Goal: Obtain resource: Download file/media

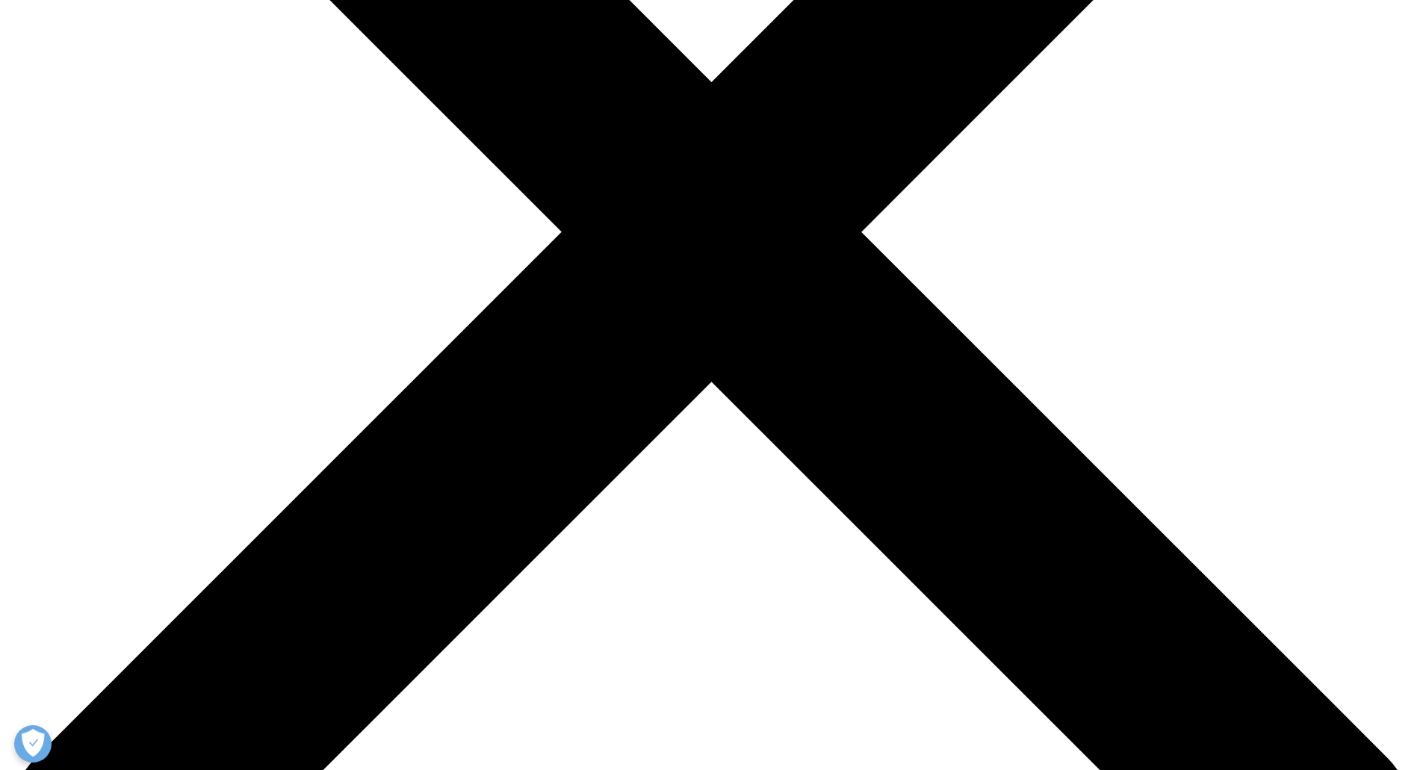
scroll to position [373, 0]
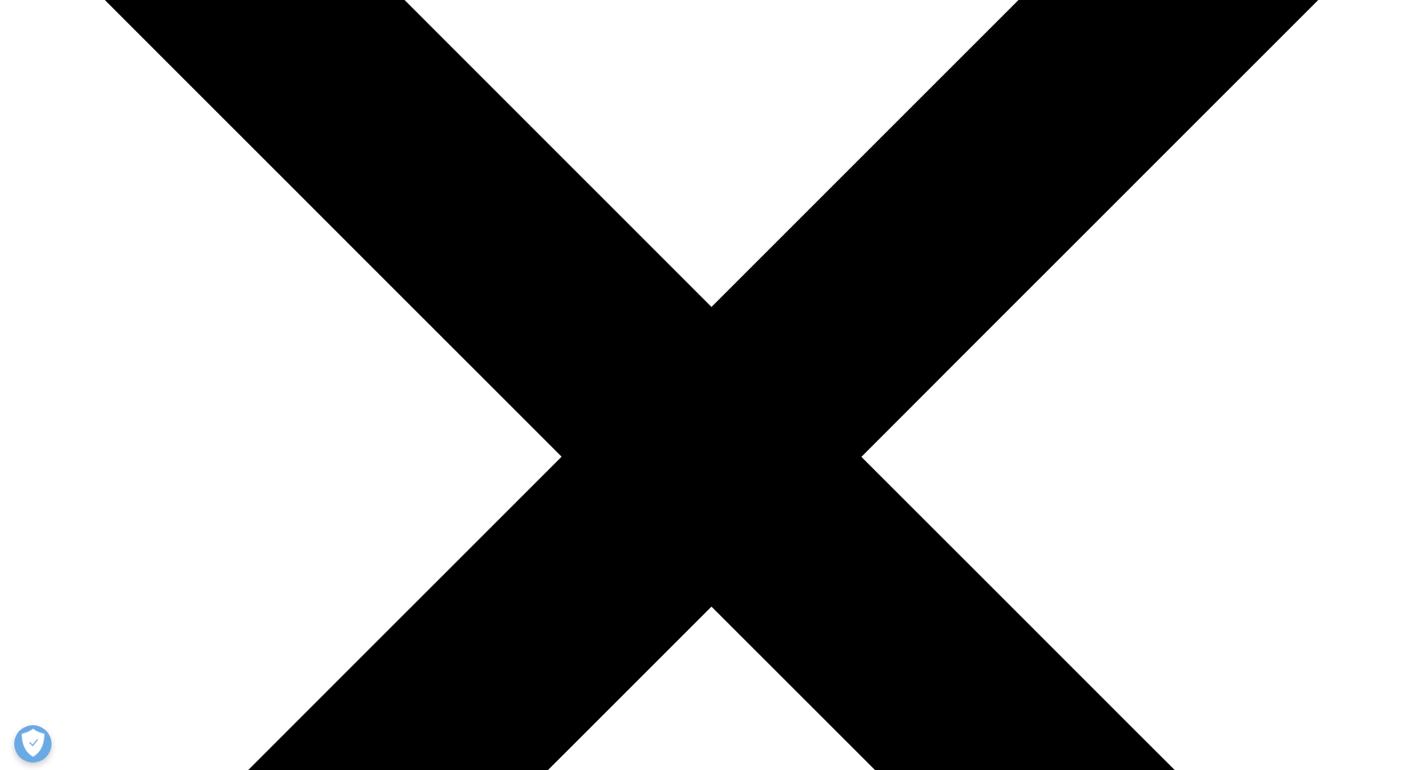
scroll to position [149, 0]
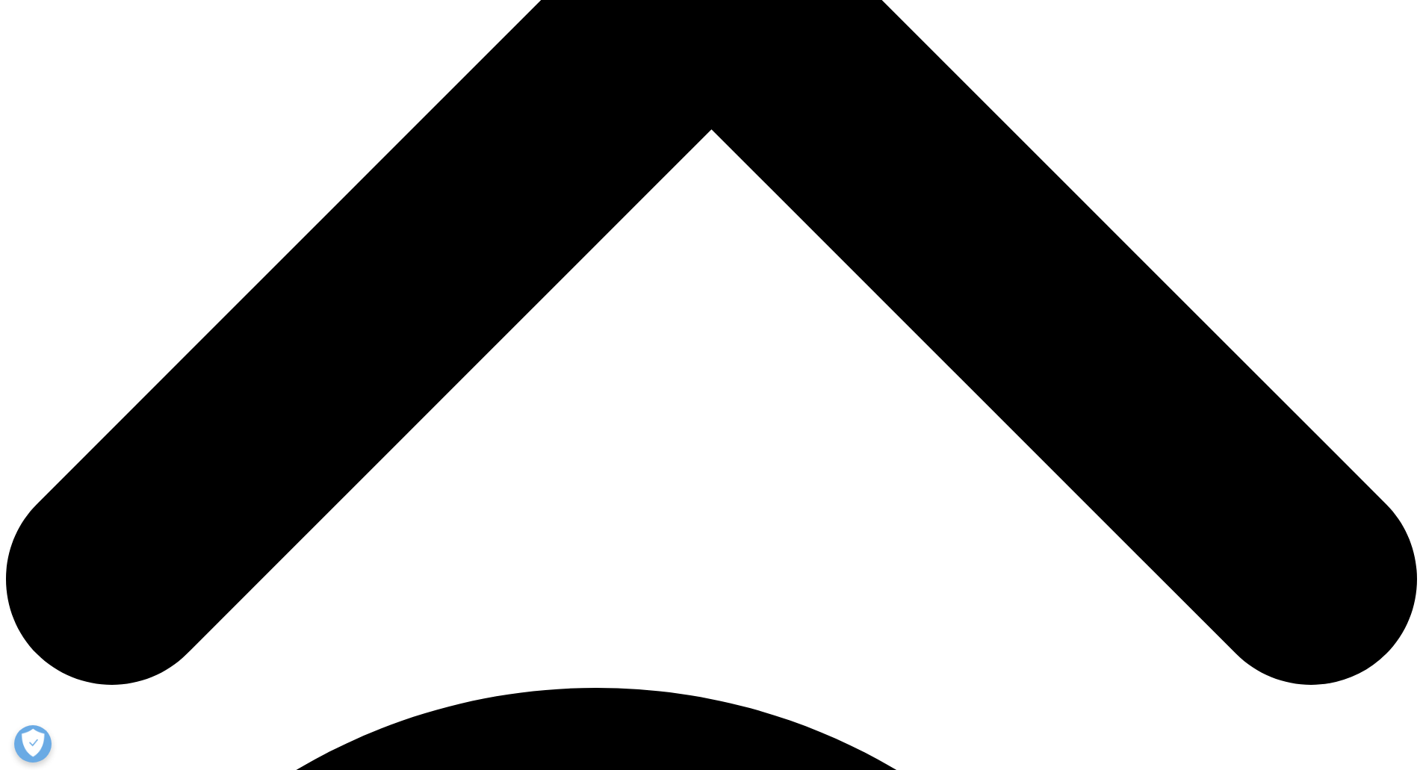
scroll to position [523, 0]
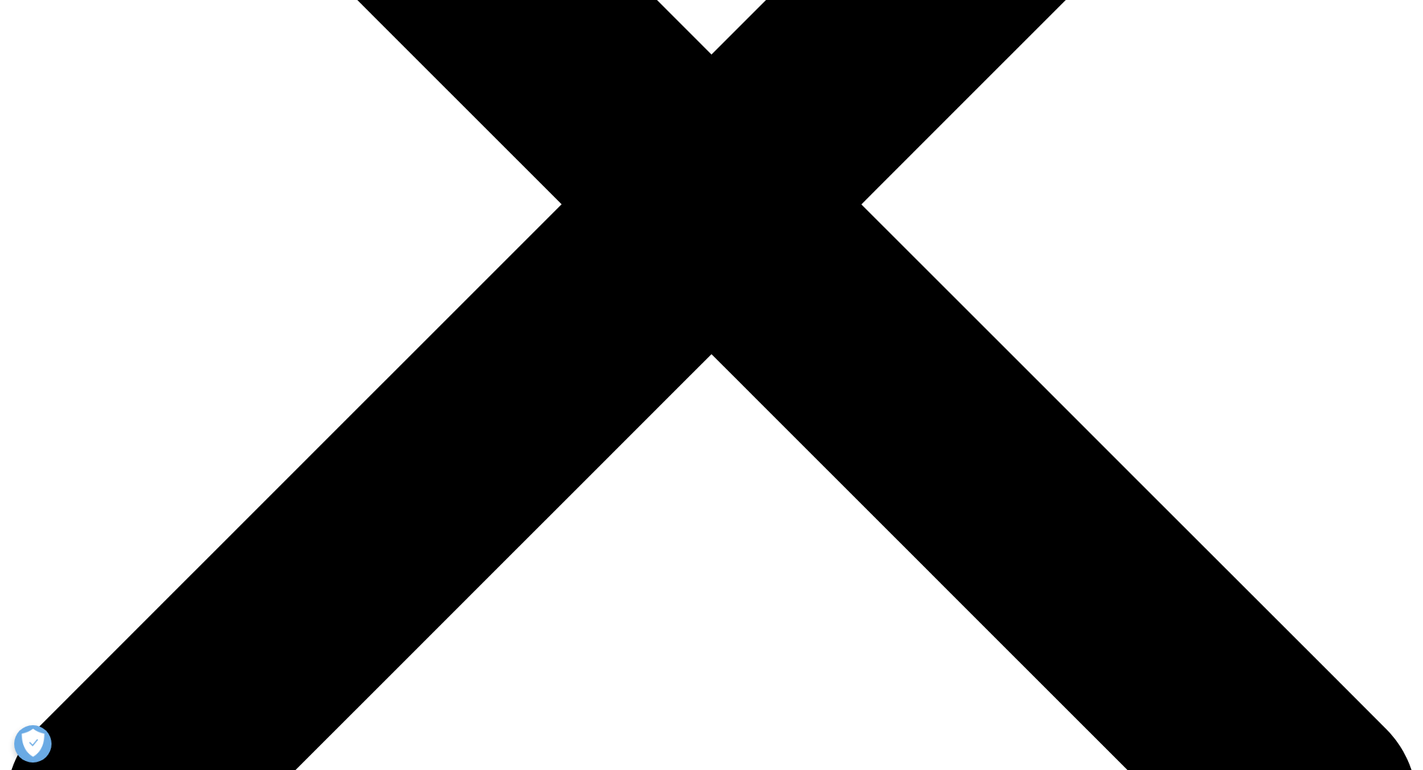
type input "cncfng"
type input "jgfjgf"
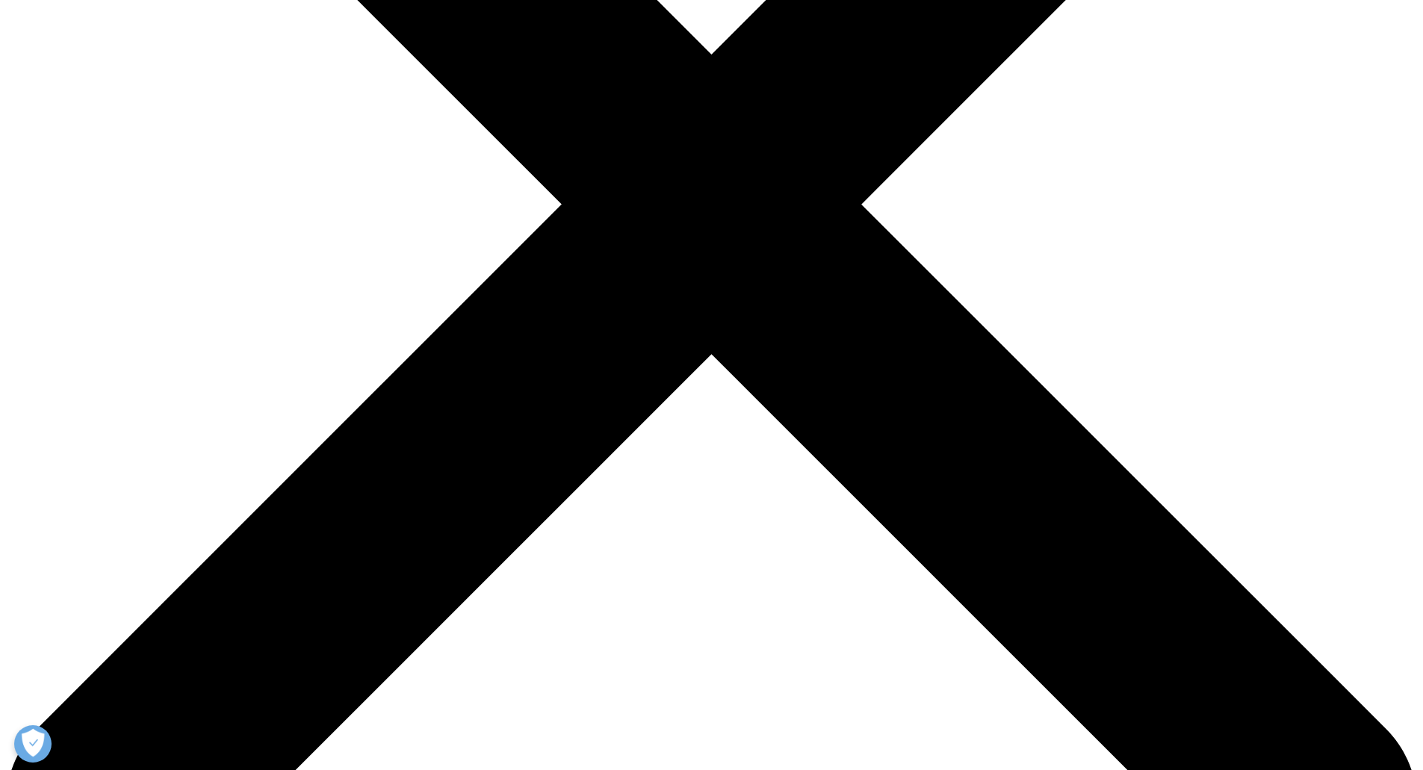
type input "dgfjhdfgj"
type input "dytjygtjk"
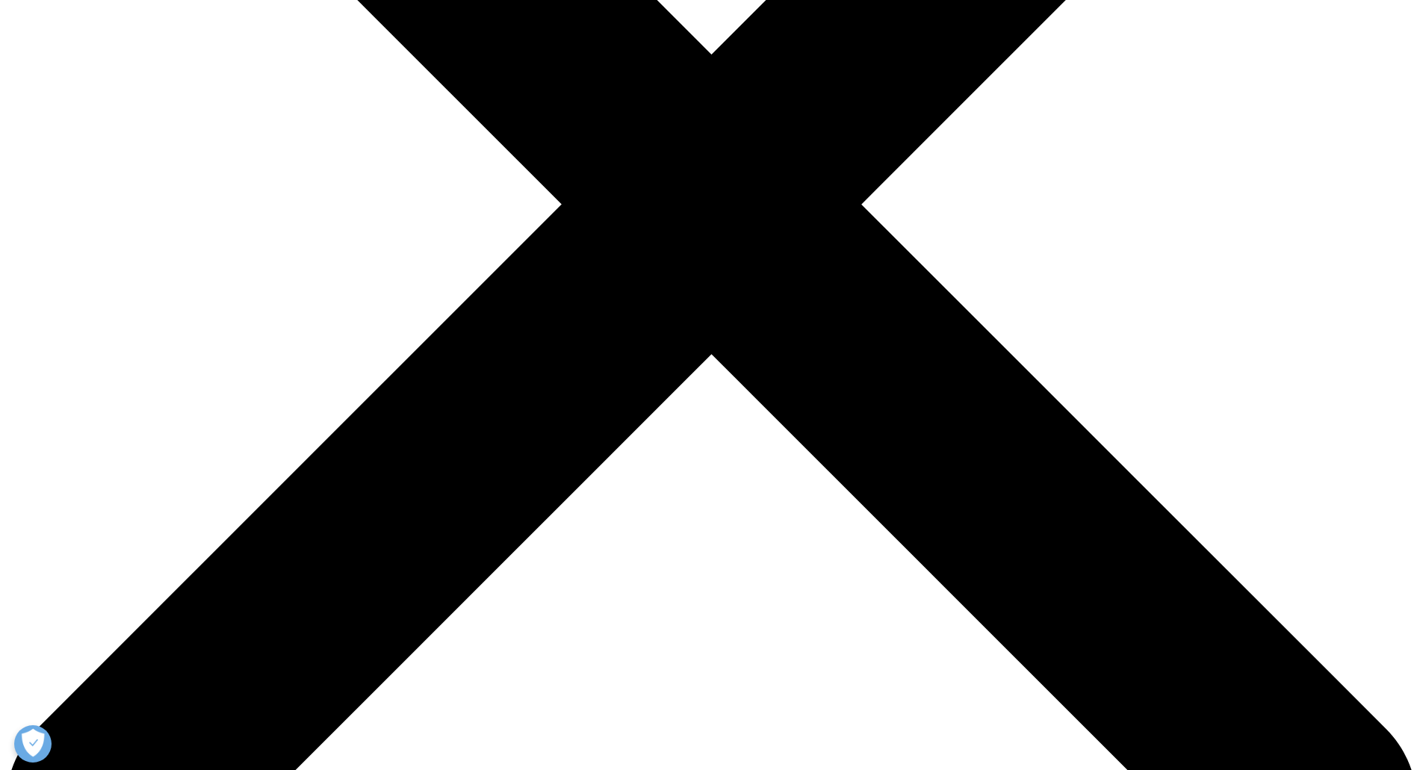
select select "[GEOGRAPHIC_DATA]"
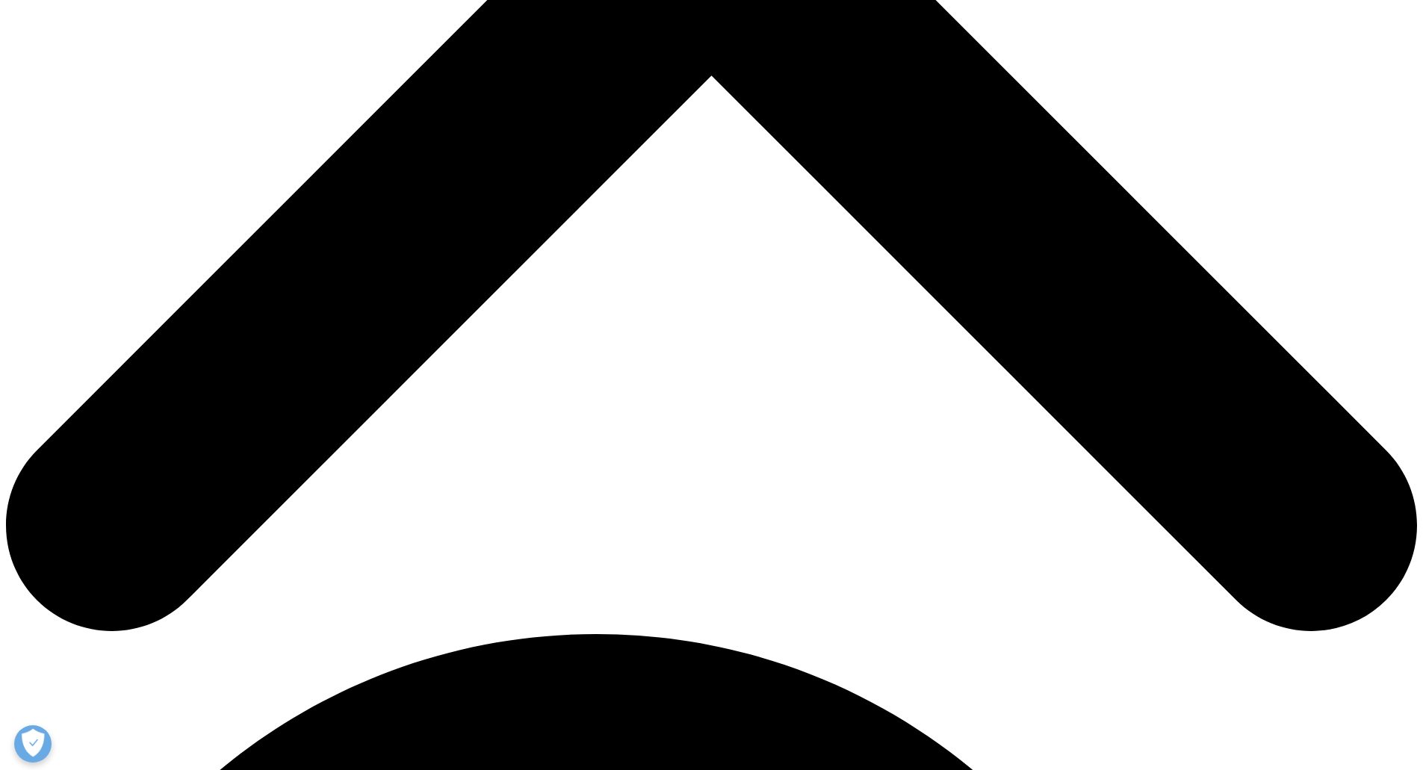
scroll to position [598, 0]
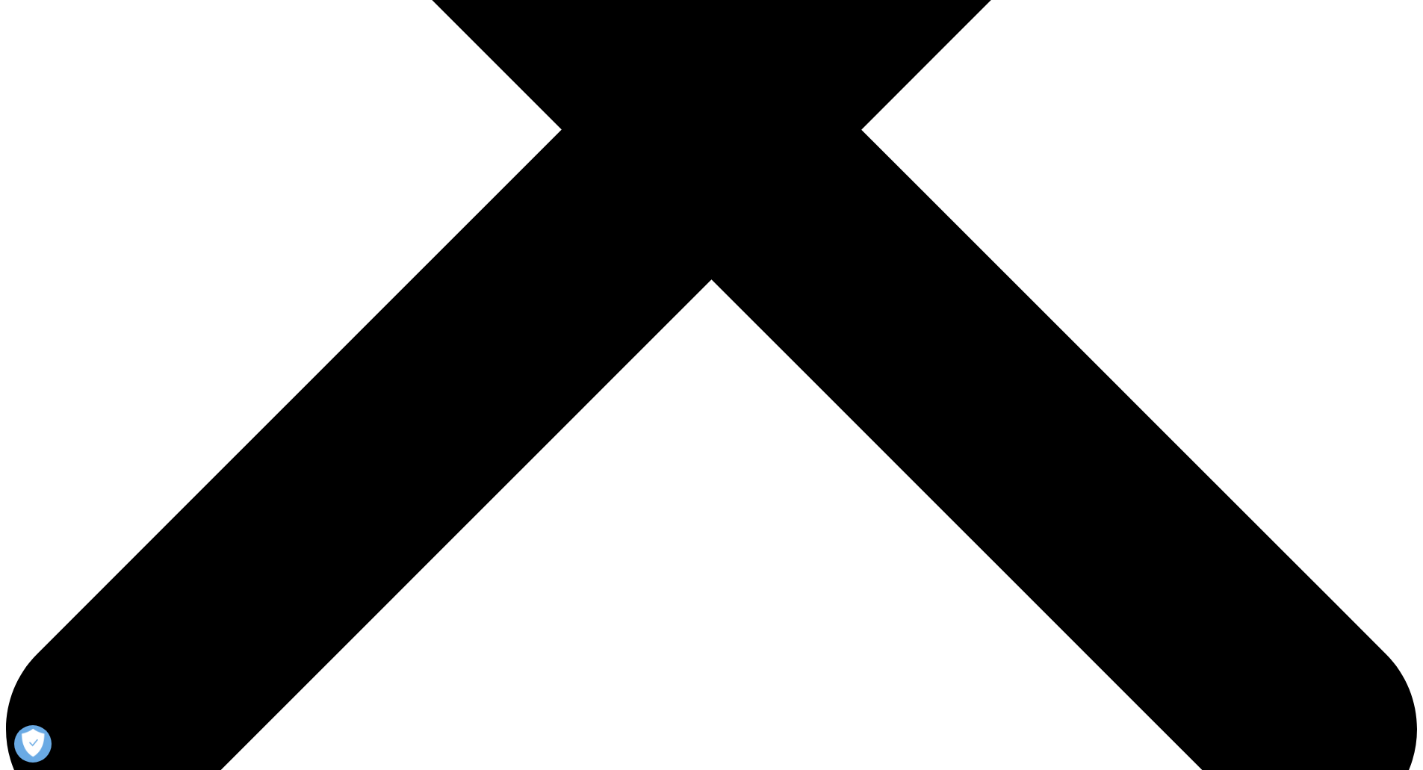
type input "fgjfgjf@fdjfdj.com"
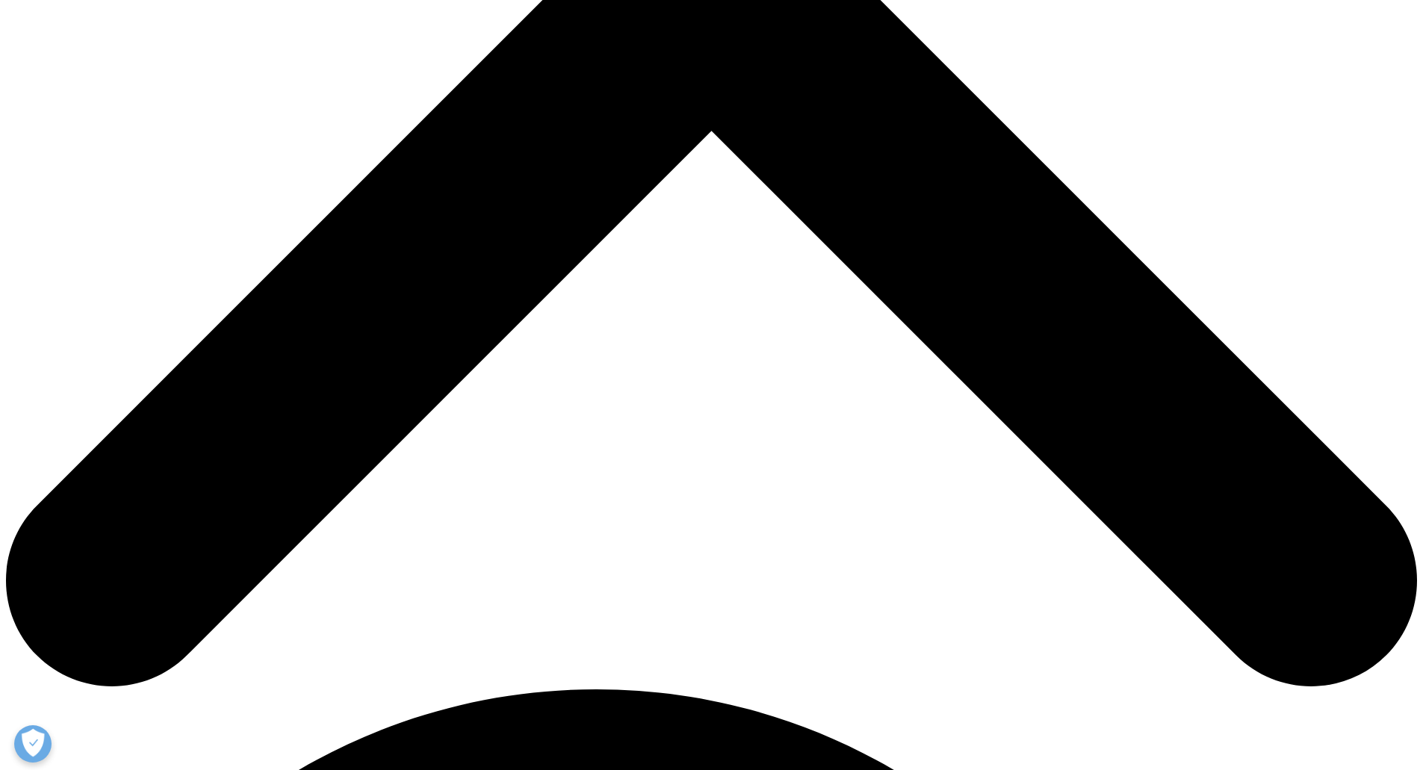
scroll to position [747, 0]
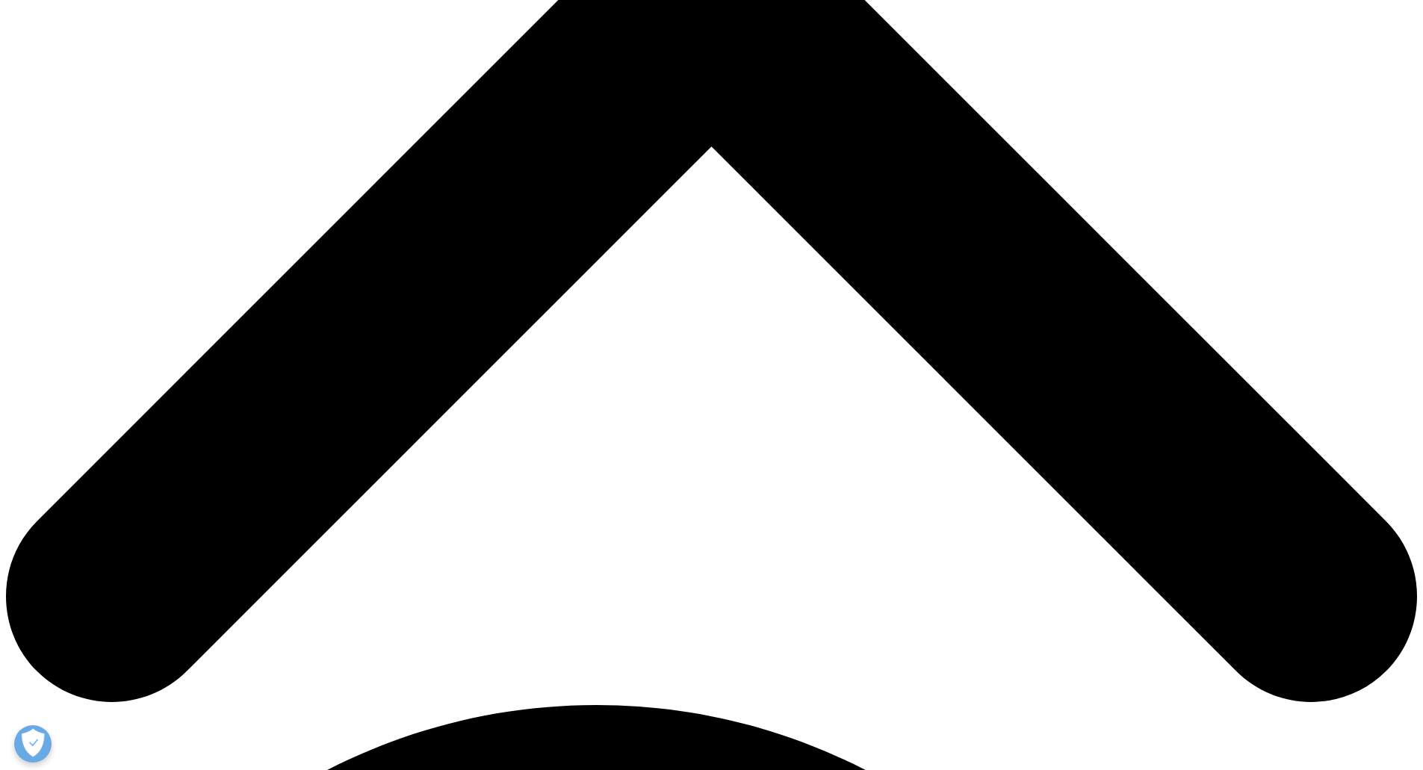
scroll to position [433, 0]
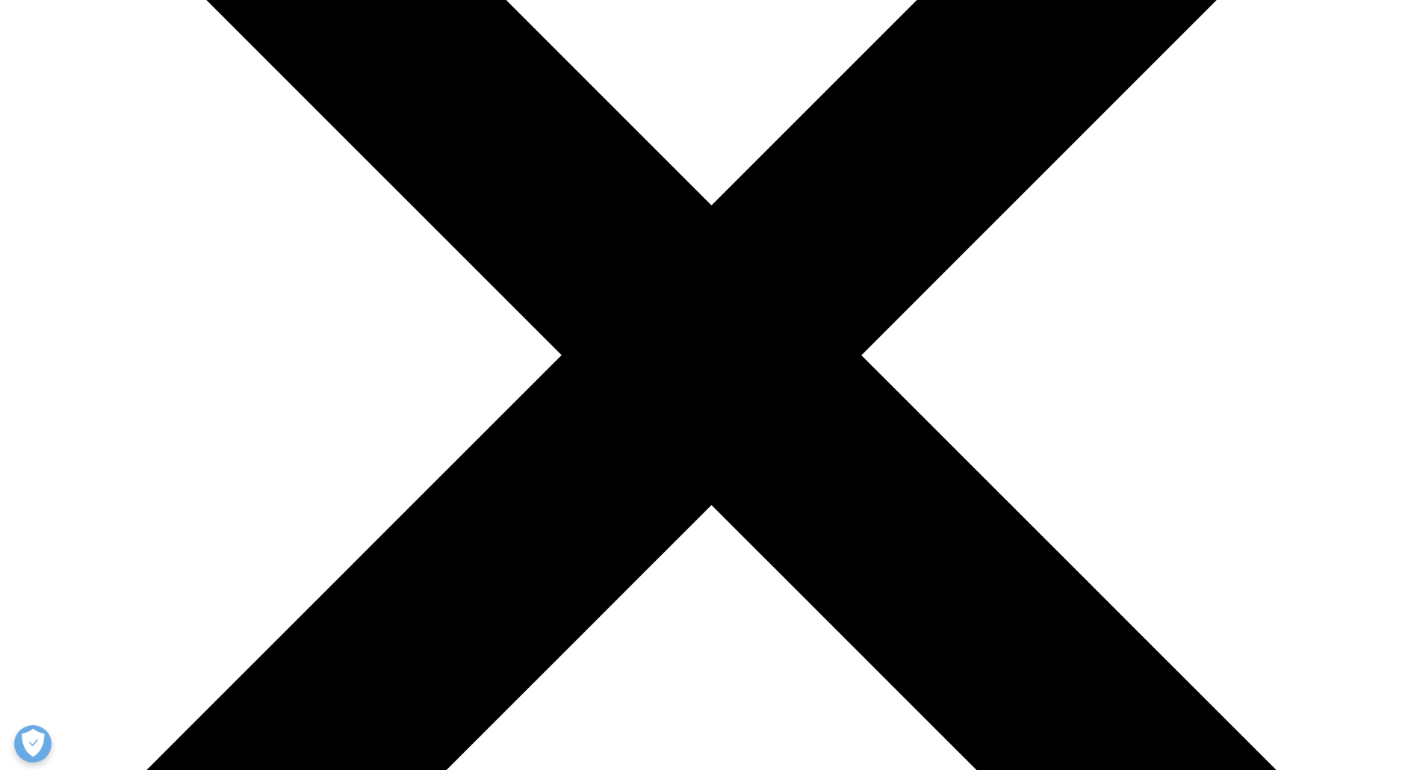
scroll to position [134, 0]
